Goal: Transaction & Acquisition: Book appointment/travel/reservation

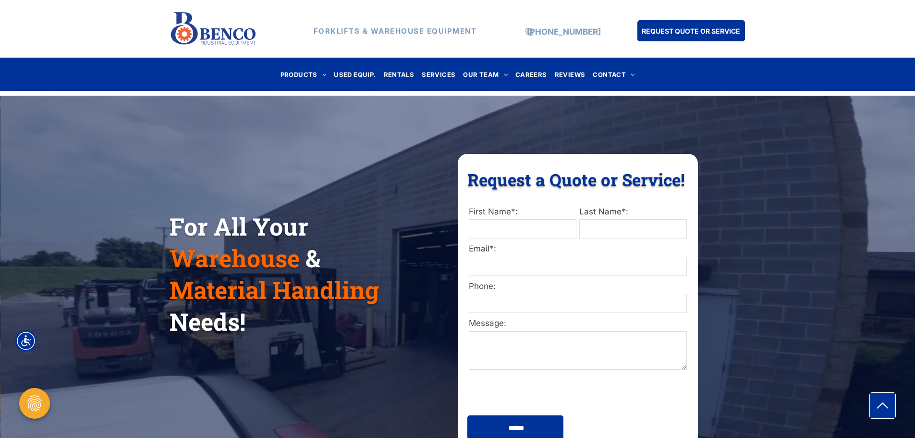
scroll to position [96, 0]
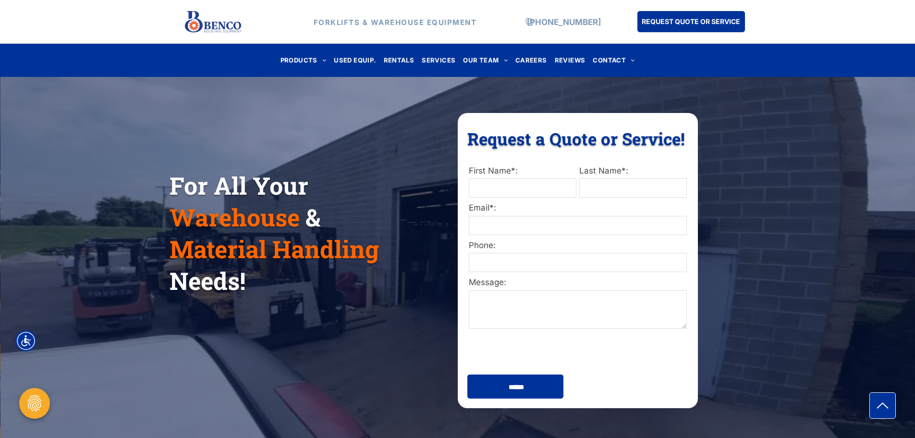
click at [375, 40] on div "FORKLIFTS & WAREHOUSE EQUIPMENT [PHONE_NUMBER] REQUEST QUOTE OR SERVICE" at bounding box center [457, 22] width 915 height 44
click at [390, 60] on span "RENTALS" at bounding box center [399, 60] width 31 height 13
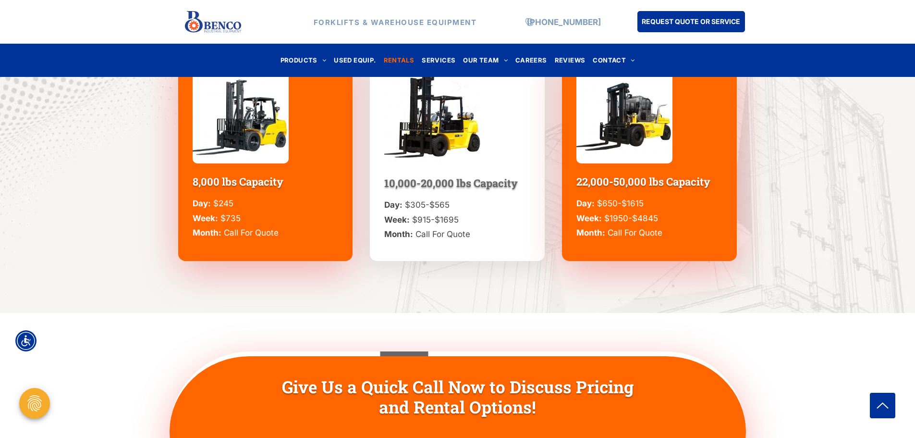
scroll to position [2594, 0]
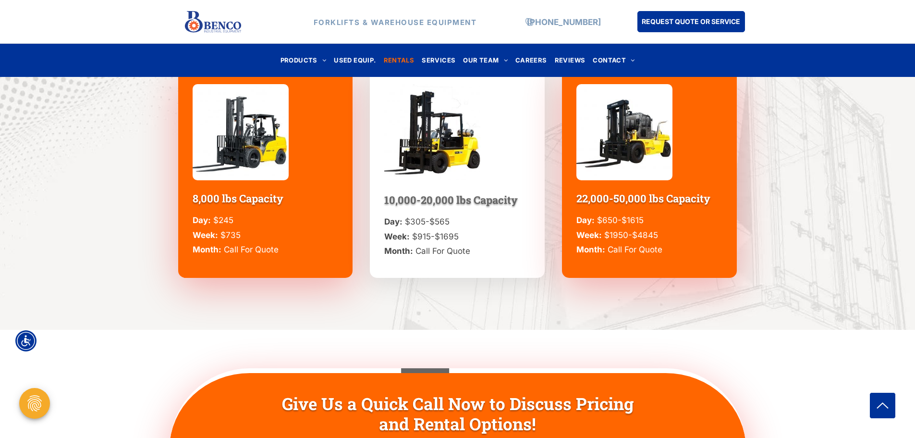
click at [230, 259] on div "8,000 lbs Capacity Day: $245 Week: $735 Month: Call For Quote" at bounding box center [265, 172] width 175 height 211
